Goal: Information Seeking & Learning: Learn about a topic

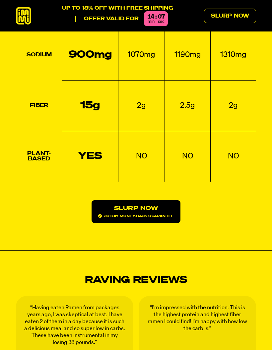
scroll to position [773, 0]
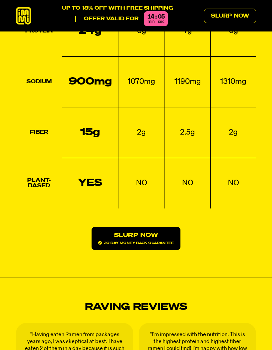
click at [152, 227] on link "Slurp Now 30 day money-back guarantee" at bounding box center [136, 238] width 89 height 23
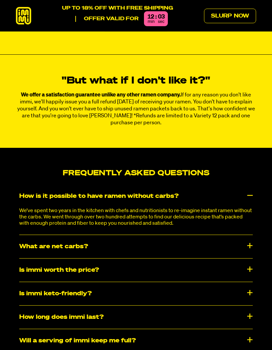
scroll to position [2794, 0]
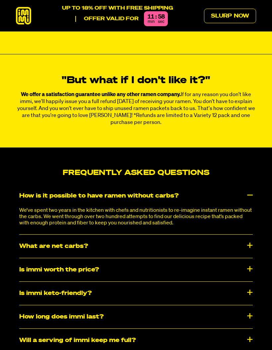
click at [252, 244] on div "What are net carbs?" at bounding box center [136, 246] width 234 height 23
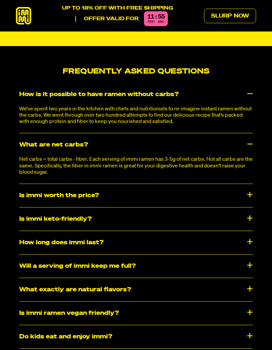
scroll to position [2896, 0]
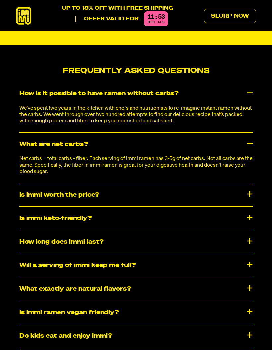
click at [247, 193] on div "Is immi worth the price?" at bounding box center [136, 195] width 234 height 23
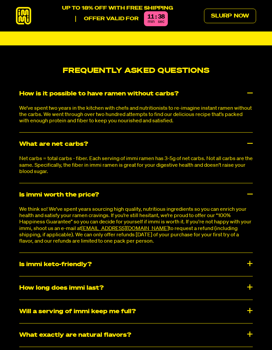
click at [251, 260] on div "Is immi keto-friendly?" at bounding box center [136, 264] width 234 height 23
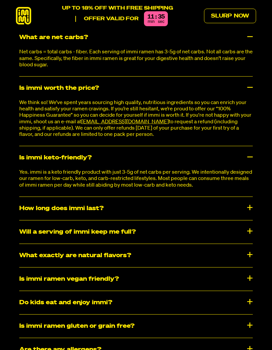
scroll to position [3003, 0]
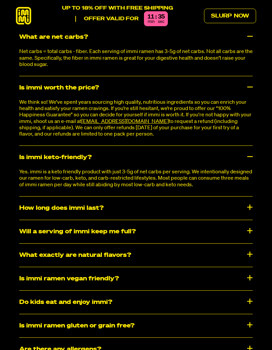
click at [249, 207] on div "How long does immi last?" at bounding box center [136, 208] width 234 height 23
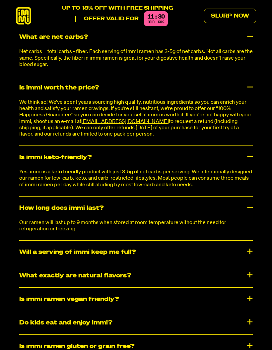
click at [248, 246] on div "Will a serving of immi keep me full?" at bounding box center [136, 252] width 234 height 23
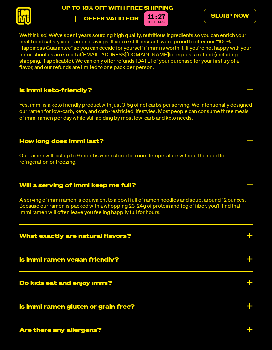
scroll to position [3074, 0]
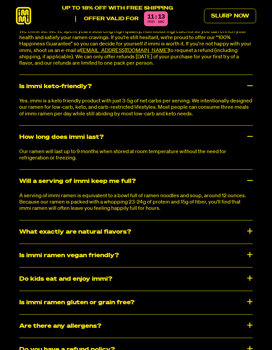
click at [251, 227] on div "What exactly are natural flavors?" at bounding box center [136, 232] width 234 height 23
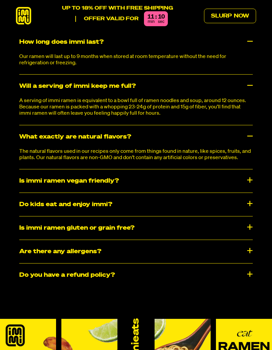
scroll to position [3170, 0]
click at [248, 200] on div "Do kids eat and enjoy immi?" at bounding box center [136, 204] width 234 height 23
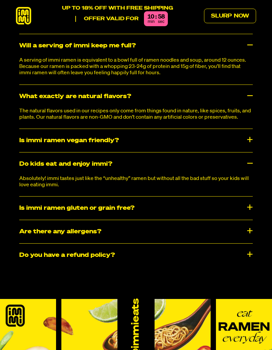
scroll to position [3231, 0]
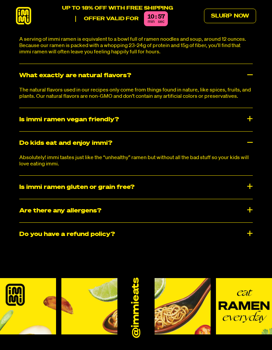
click at [249, 232] on div "Do you have a refund policy?" at bounding box center [136, 234] width 234 height 23
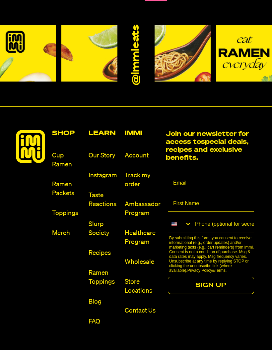
scroll to position [3533, 0]
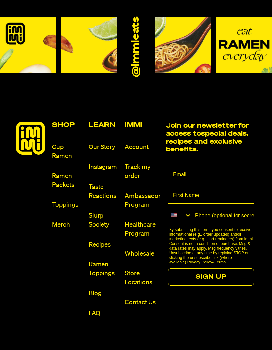
click at [60, 149] on link "Cup Ramen" at bounding box center [67, 152] width 31 height 18
